Goal: Task Accomplishment & Management: Complete application form

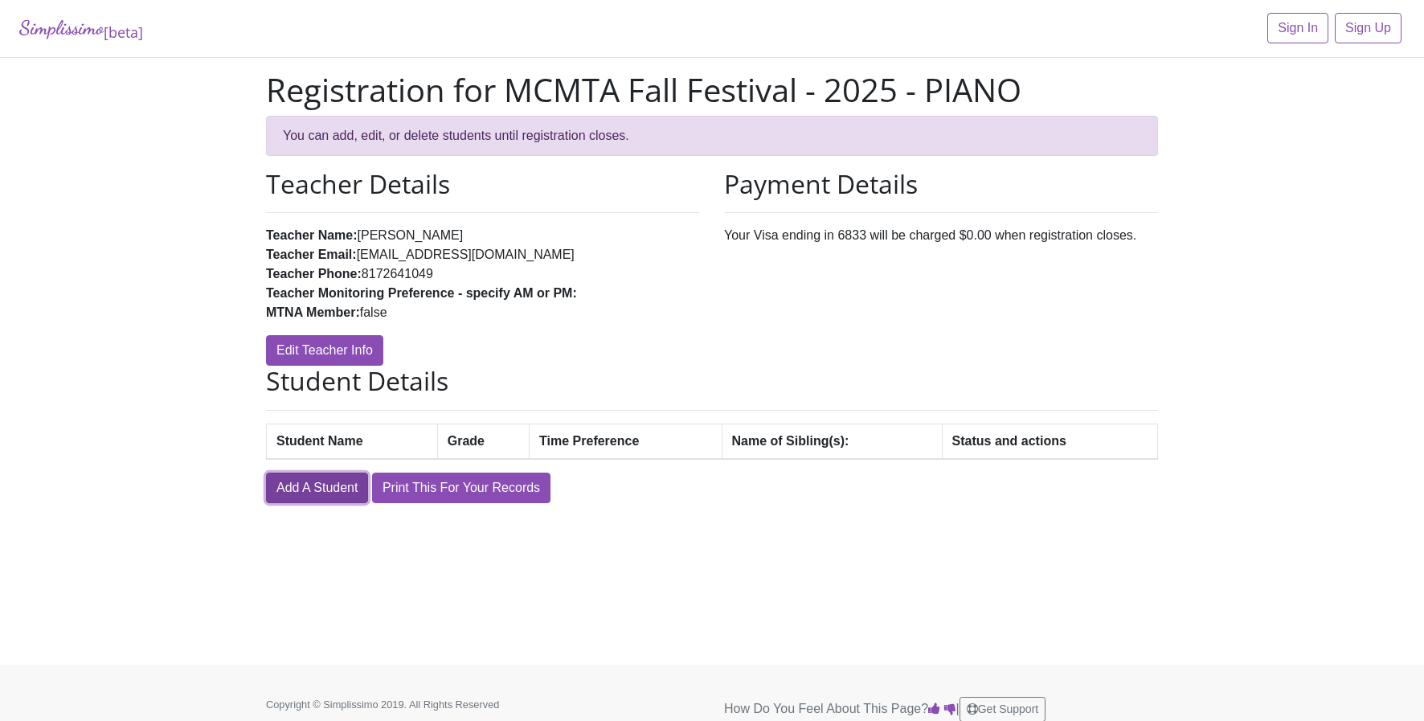
click at [314, 486] on link "Add A Student" at bounding box center [317, 488] width 102 height 31
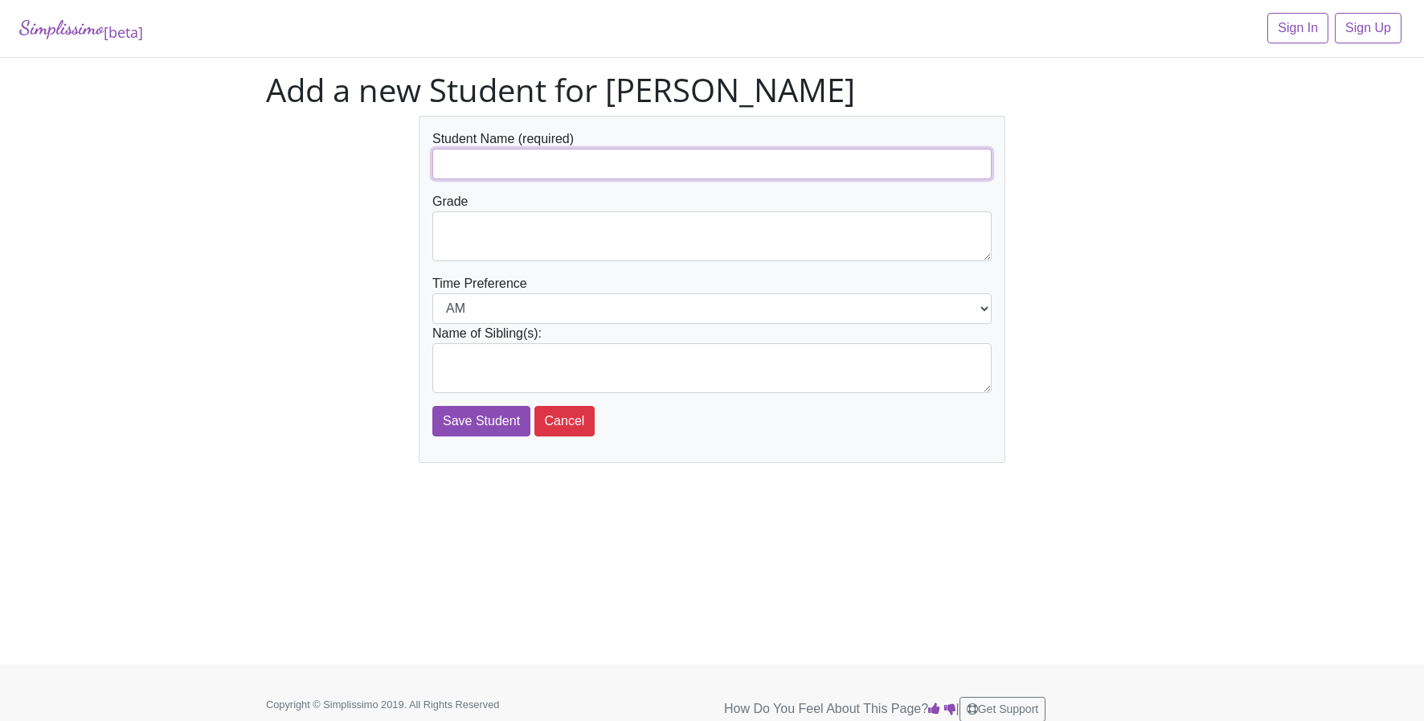
click at [535, 161] on input "text" at bounding box center [711, 164] width 559 height 31
click at [462, 170] on input "text" at bounding box center [711, 164] width 559 height 31
type input "[PERSON_NAME]"
click at [559, 309] on select "AM PM" at bounding box center [711, 308] width 559 height 31
click at [432, 293] on select "AM PM" at bounding box center [711, 308] width 559 height 31
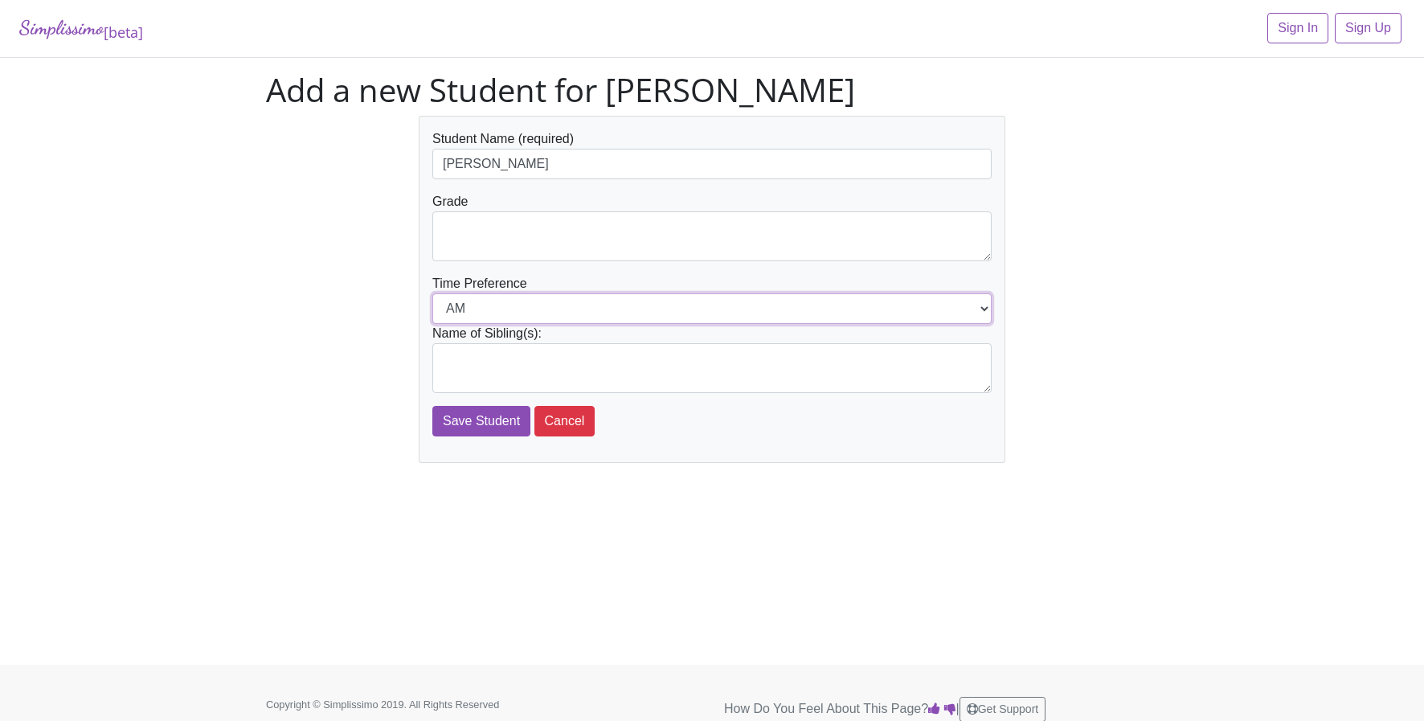
click at [486, 308] on select "AM PM" at bounding box center [711, 308] width 559 height 31
select select "PM"
click at [432, 293] on select "AM PM" at bounding box center [711, 308] width 559 height 31
click at [495, 353] on textarea at bounding box center [711, 368] width 559 height 50
click at [462, 373] on textarea at bounding box center [711, 368] width 559 height 50
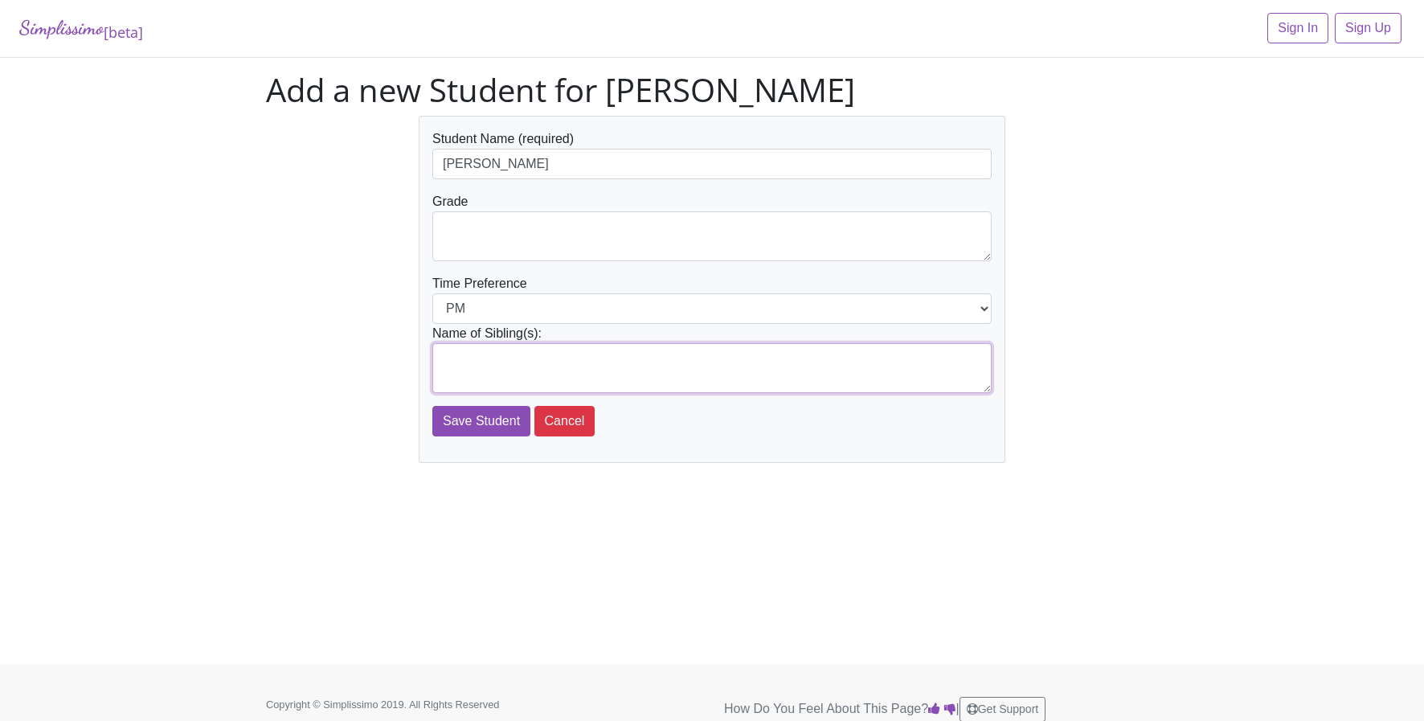
click at [459, 363] on textarea at bounding box center [711, 368] width 559 height 50
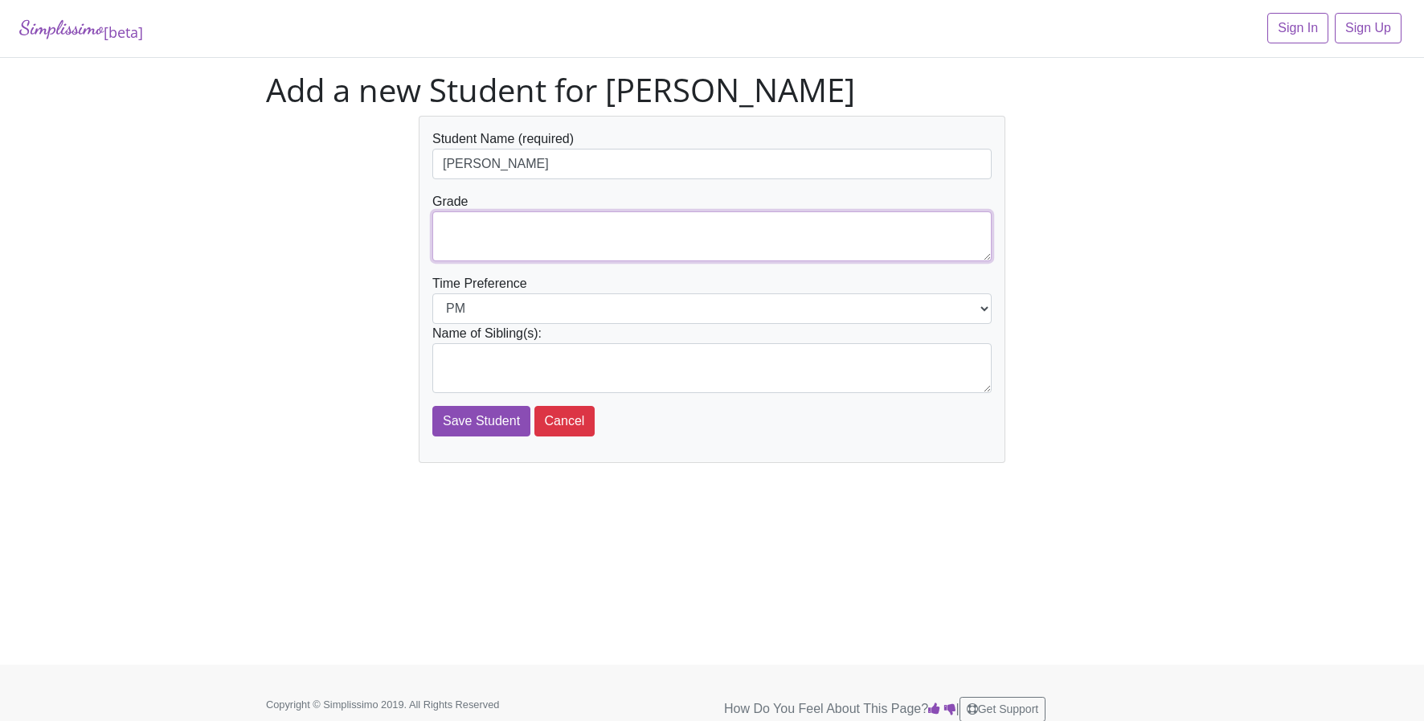
click at [474, 248] on textarea at bounding box center [711, 236] width 559 height 50
paste textarea "4th grade"
type textarea "4th grade"
click at [382, 259] on div "Student Name (required) [PERSON_NAME] Grade 4th grade Time Preference AM PM Nam…" at bounding box center [712, 289] width 916 height 347
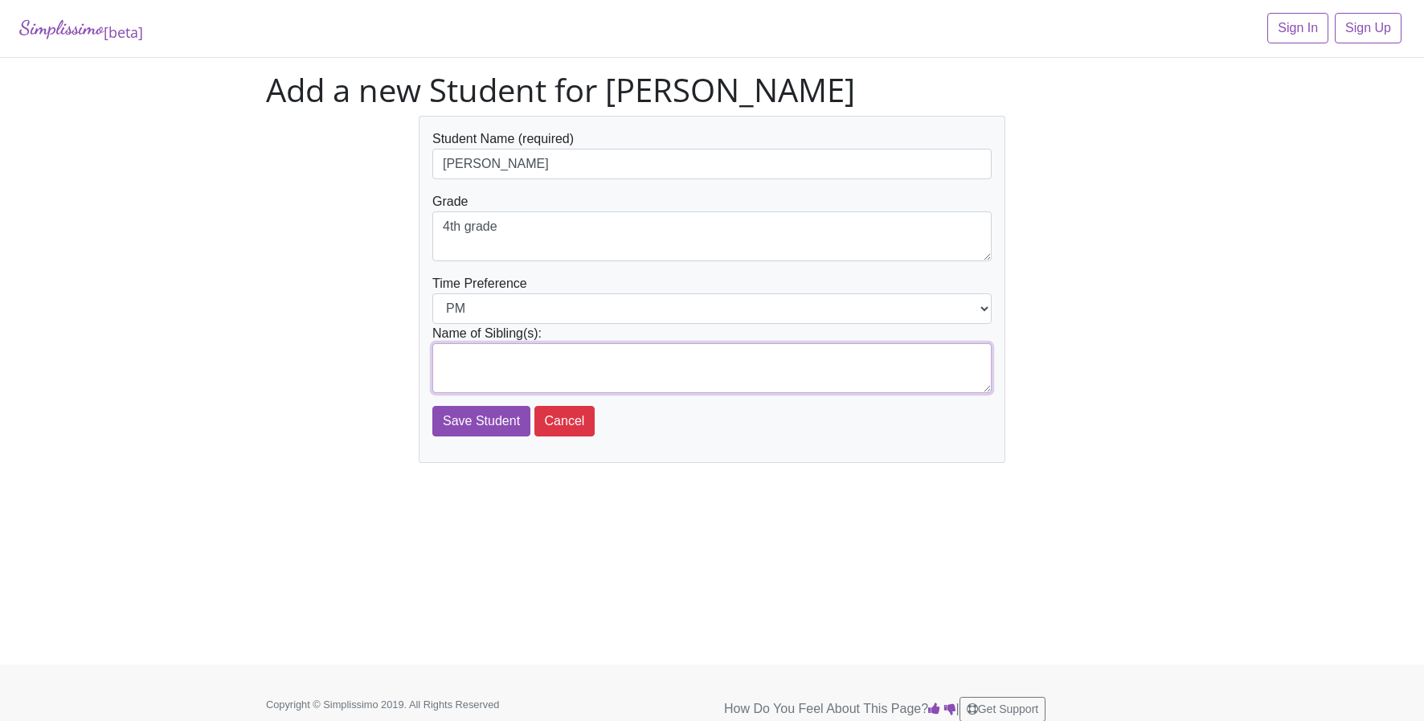
click at [482, 371] on textarea at bounding box center [711, 368] width 559 height 50
click at [489, 166] on input "[PERSON_NAME]" at bounding box center [711, 164] width 559 height 31
click at [506, 370] on textarea "[PERSON_NAME]" at bounding box center [711, 368] width 559 height 50
paste textarea "[PERSON_NAME]"
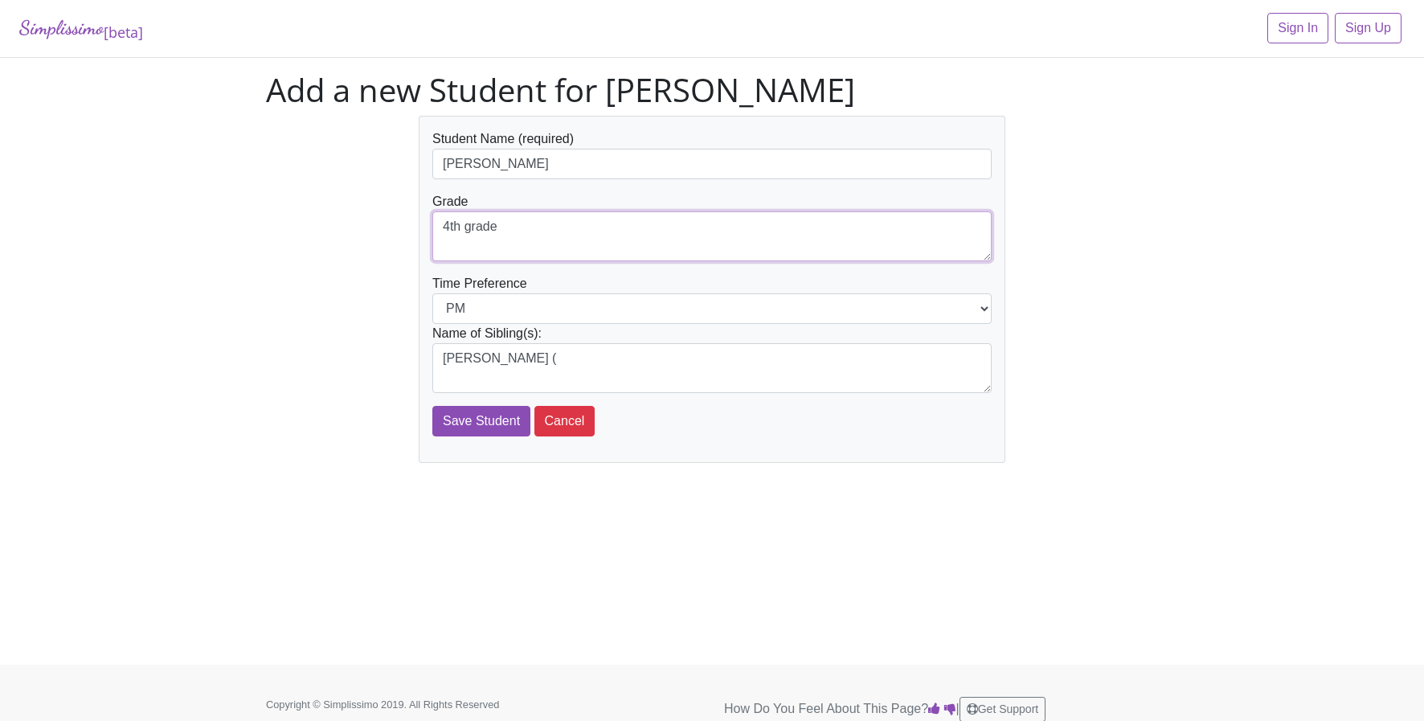
drag, startPoint x: 518, startPoint y: 227, endPoint x: 406, endPoint y: 226, distance: 112.5
click at [406, 226] on div "Student Name (required) [PERSON_NAME] Grade 4th grade Time Preference AM PM Nam…" at bounding box center [712, 289] width 916 height 347
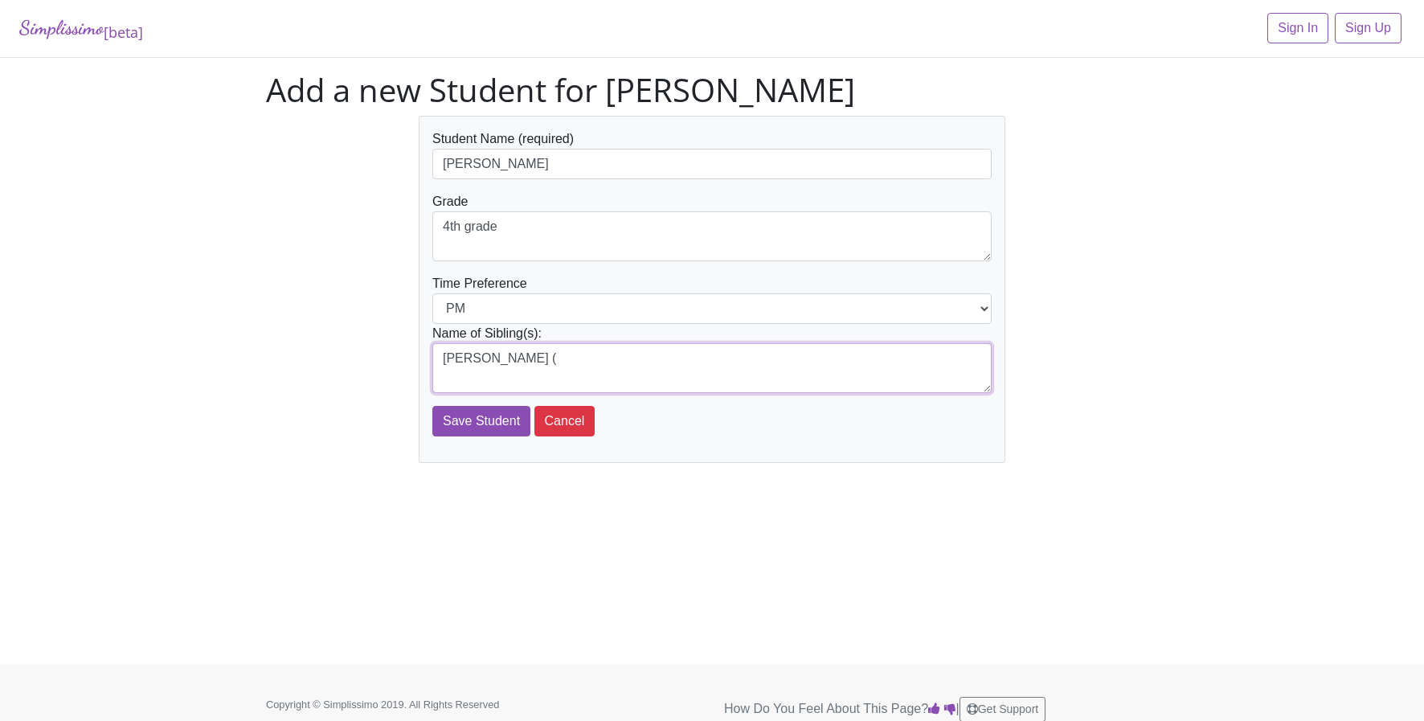
click at [548, 363] on textarea "[PERSON_NAME] (" at bounding box center [711, 368] width 559 height 50
paste textarea "4th grade"
click at [535, 359] on textarea "[PERSON_NAME] (4th grade" at bounding box center [711, 368] width 559 height 50
click at [598, 367] on textarea "[PERSON_NAME] (3rd grade" at bounding box center [711, 368] width 559 height 50
type textarea "[PERSON_NAME] (3rd grade)"
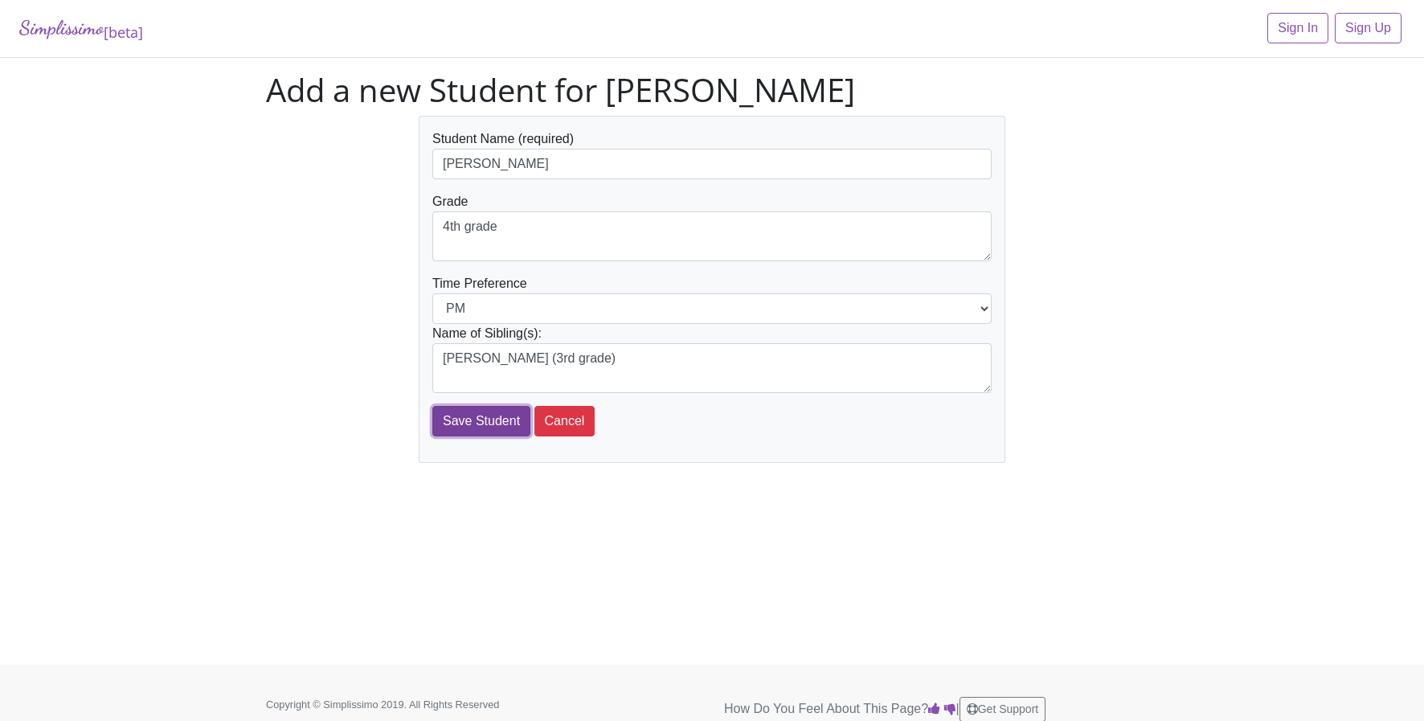
click at [496, 420] on input "Save Student" at bounding box center [481, 421] width 98 height 31
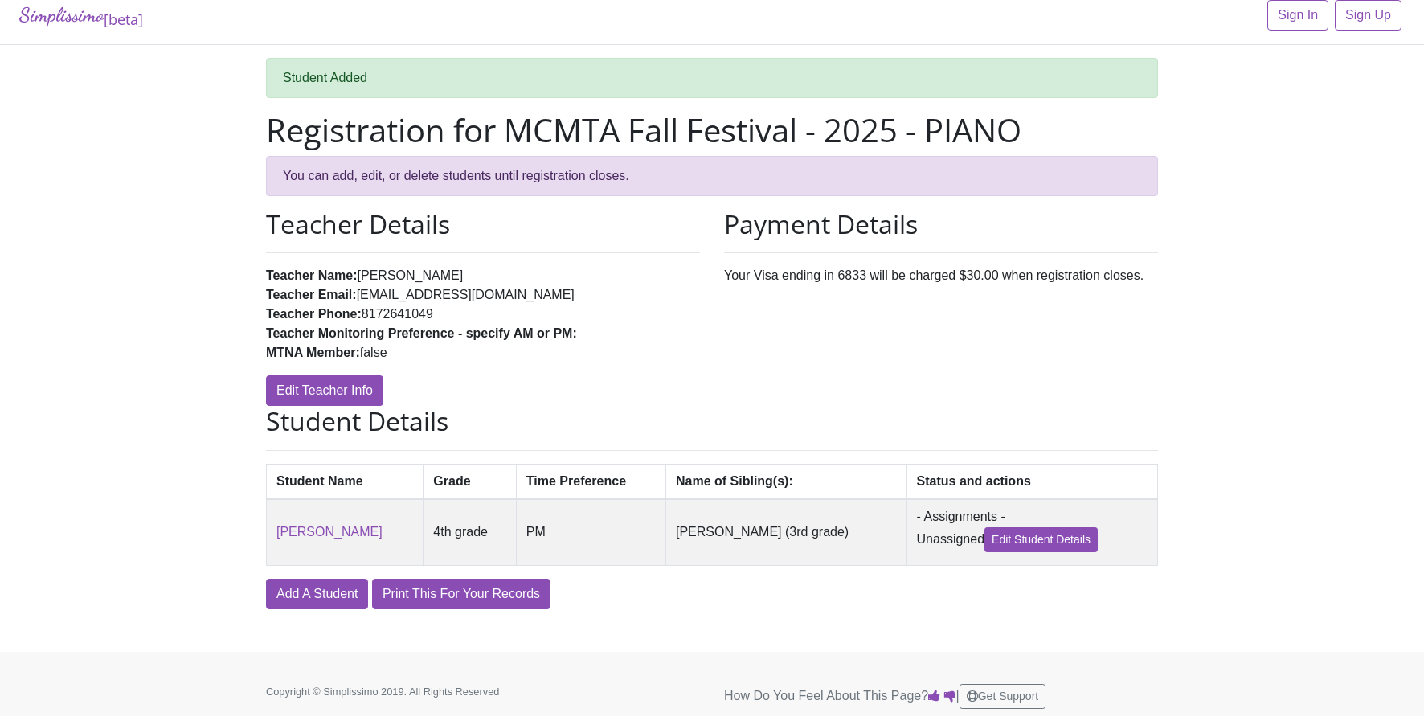
scroll to position [14, 0]
click at [999, 544] on link "Edit Student Details" at bounding box center [1041, 539] width 113 height 25
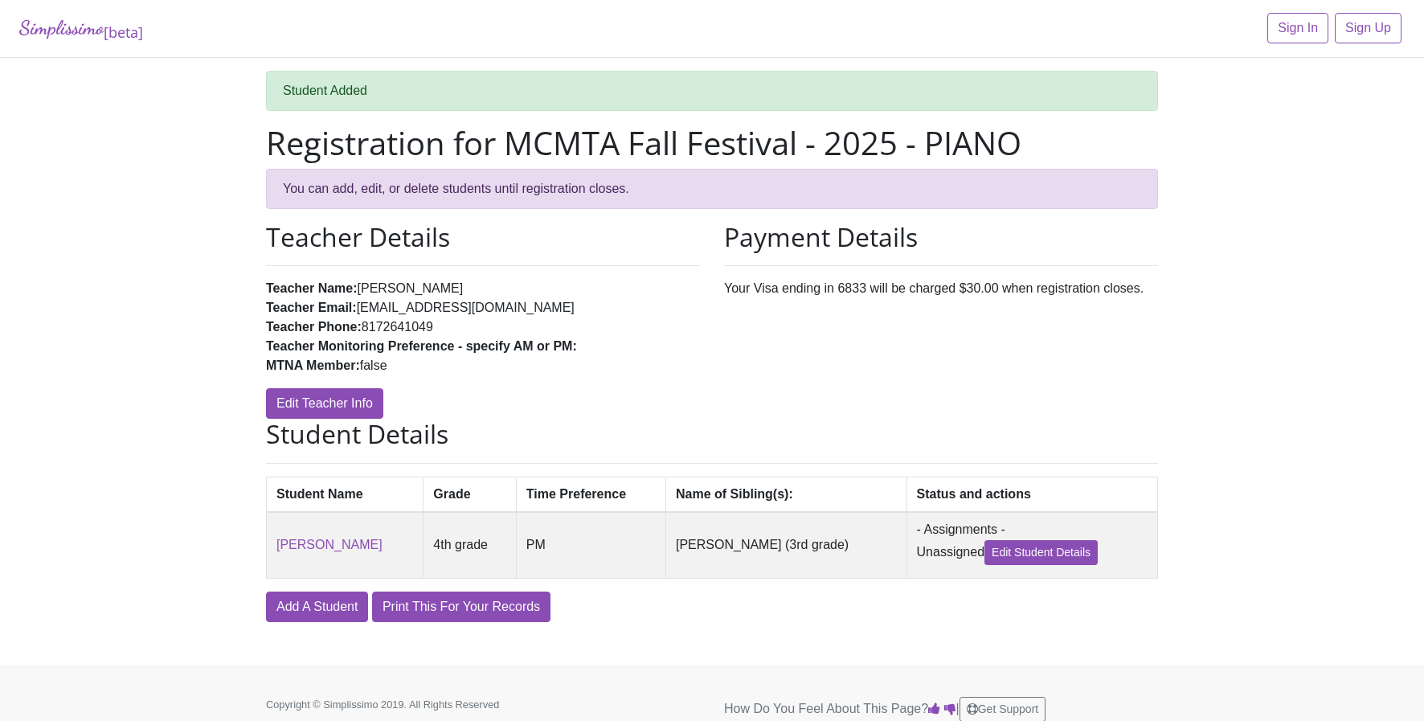
scroll to position [14, 0]
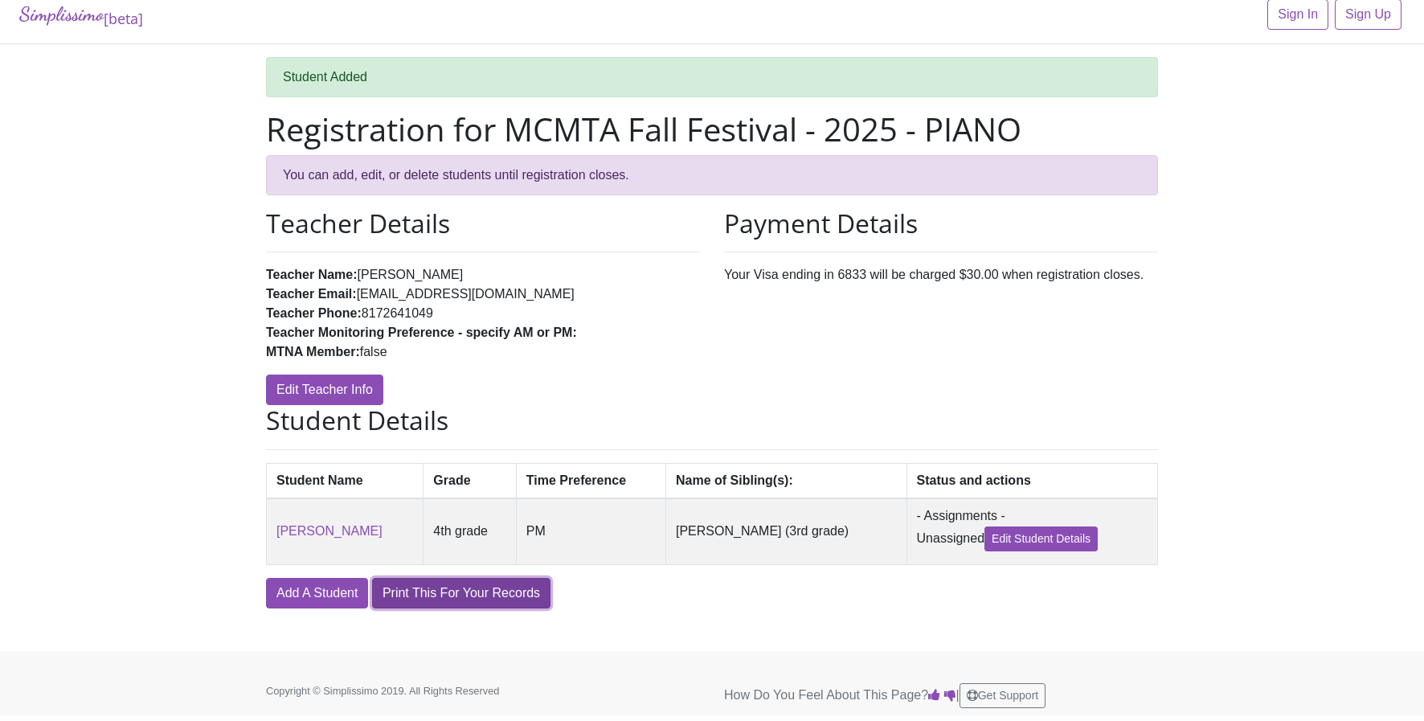
click at [467, 604] on link "Print This For Your Records" at bounding box center [461, 593] width 178 height 31
